Goal: Information Seeking & Learning: Learn about a topic

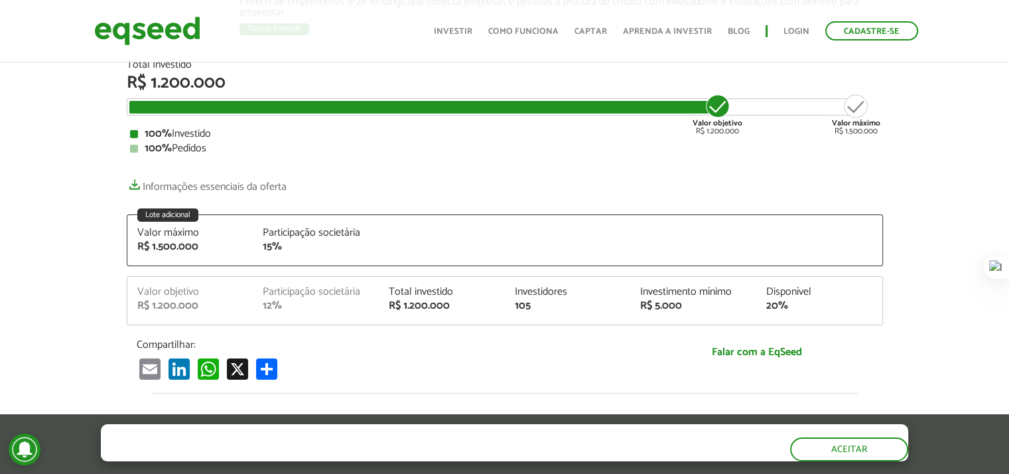
scroll to position [199, 0]
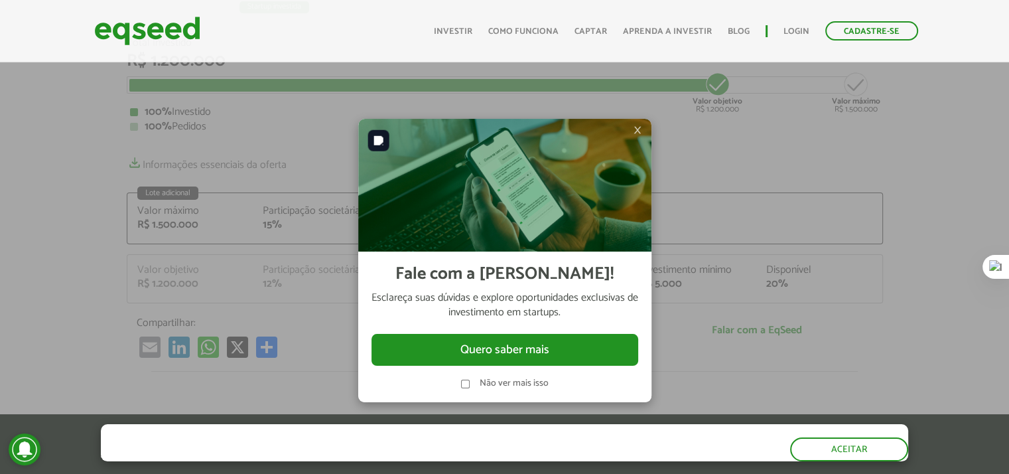
click at [639, 133] on span "×" at bounding box center [638, 130] width 8 height 16
